Goal: Information Seeking & Learning: Learn about a topic

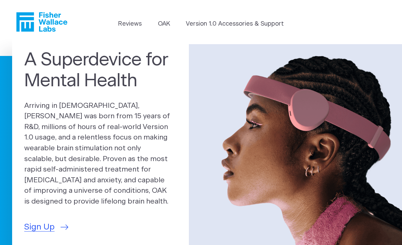
click at [36, 19] on icon "Fisher Wallace" at bounding box center [41, 22] width 51 height 20
click at [22, 227] on div "A Superdevice for Mental Health Arriving in [DEMOGRAPHIC_DATA], [PERSON_NAME] w…" at bounding box center [100, 142] width 177 height 208
click at [29, 225] on span "Sign Up" at bounding box center [39, 227] width 30 height 12
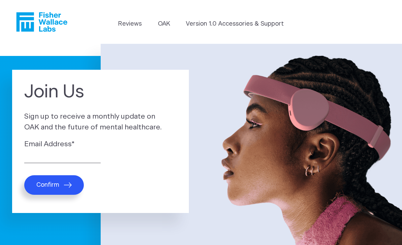
click at [192, 26] on link "Version 1.0 Accessories & Support" at bounding box center [235, 24] width 98 height 9
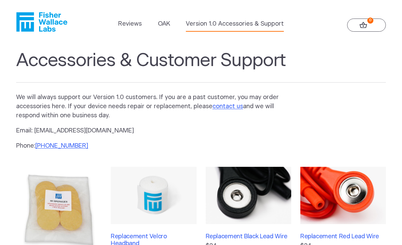
click at [162, 21] on link "OAK" at bounding box center [164, 24] width 12 height 9
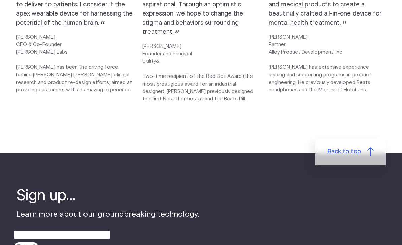
scroll to position [910, 0]
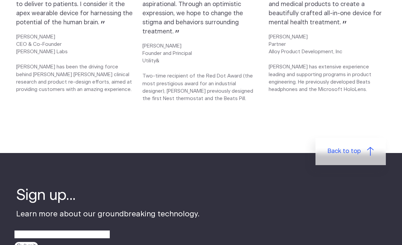
scroll to position [904, 0]
